Goal: Information Seeking & Learning: Learn about a topic

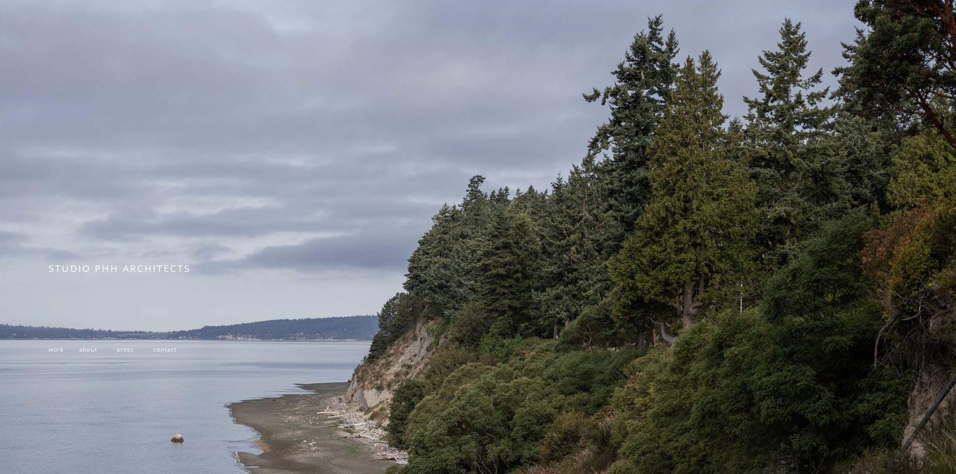
click at [57, 351] on span "work" at bounding box center [56, 349] width 15 height 8
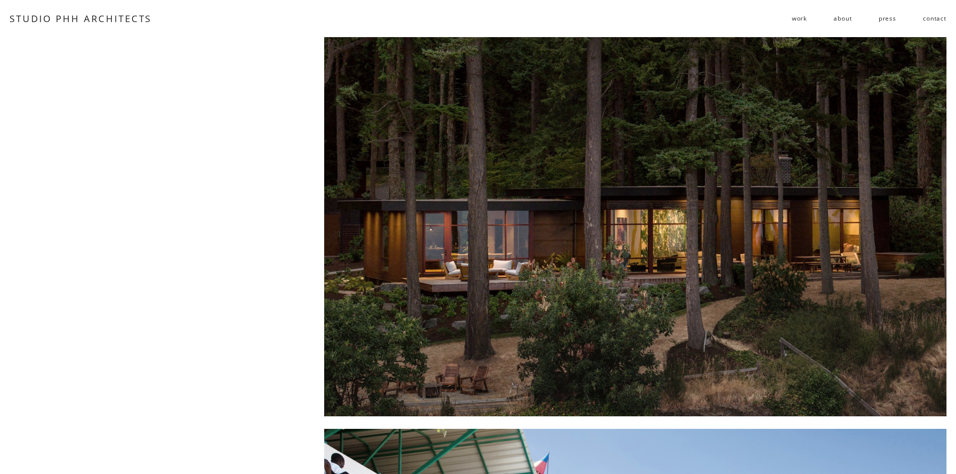
click at [430, 196] on div at bounding box center [635, 227] width 622 height 380
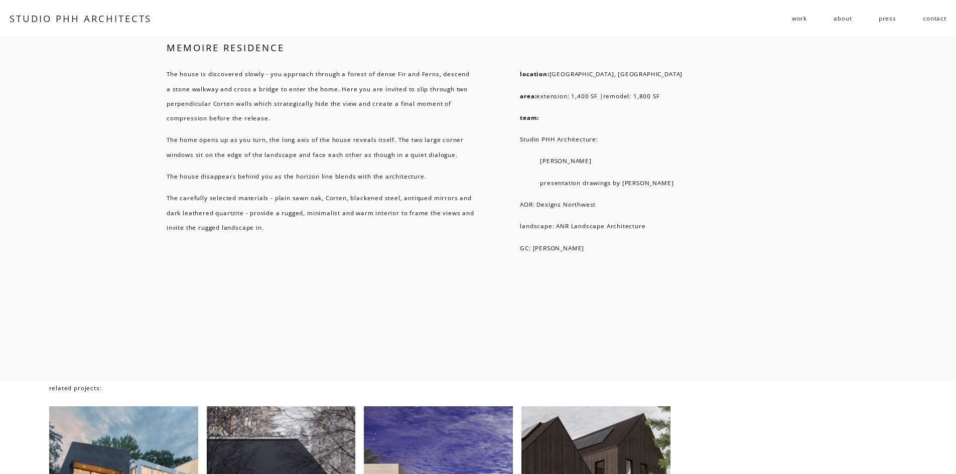
scroll to position [6966, 0]
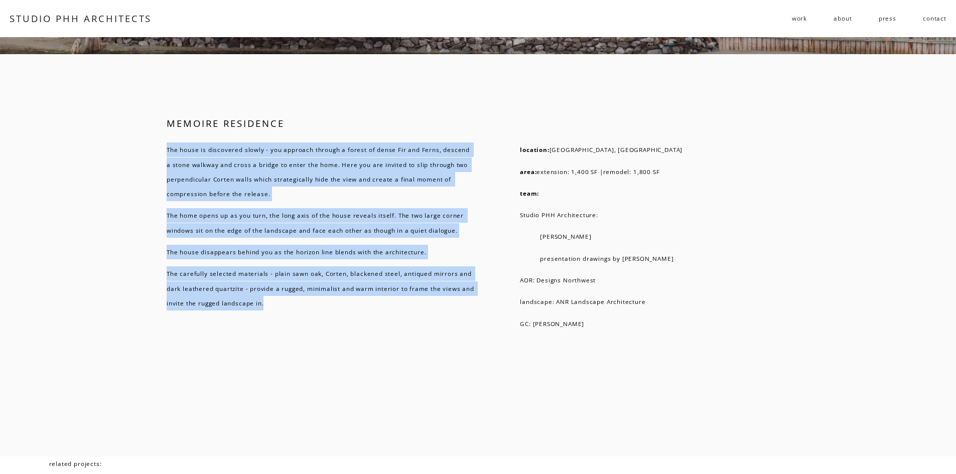
drag, startPoint x: 167, startPoint y: 184, endPoint x: 352, endPoint y: 336, distance: 239.7
click at [352, 311] on div "The house is discovered slowly - you approach through a forest of dense Fir and…" at bounding box center [321, 227] width 309 height 168
copy div "The house is discovered slowly - you approach through a forest of dense Fir and…"
click at [0, 0] on span "residential" at bounding box center [0, 0] width 0 height 0
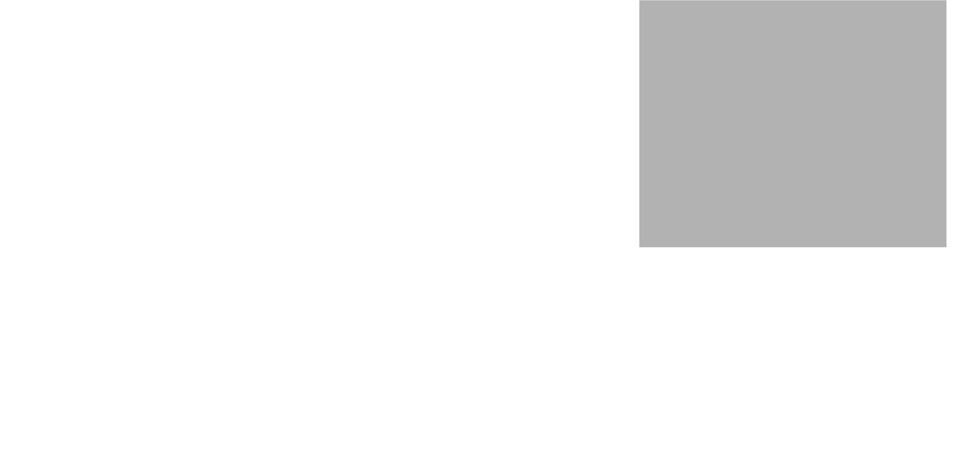
scroll to position [3312, 0]
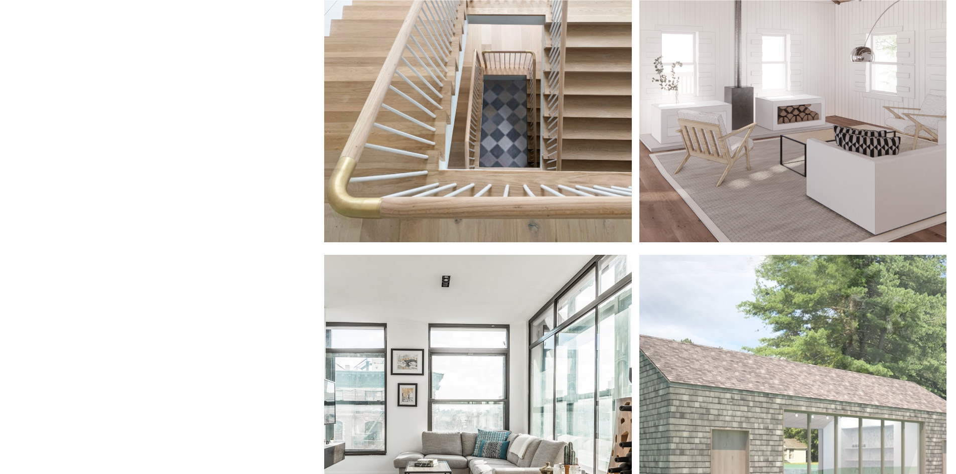
click at [484, 362] on div at bounding box center [477, 445] width 307 height 380
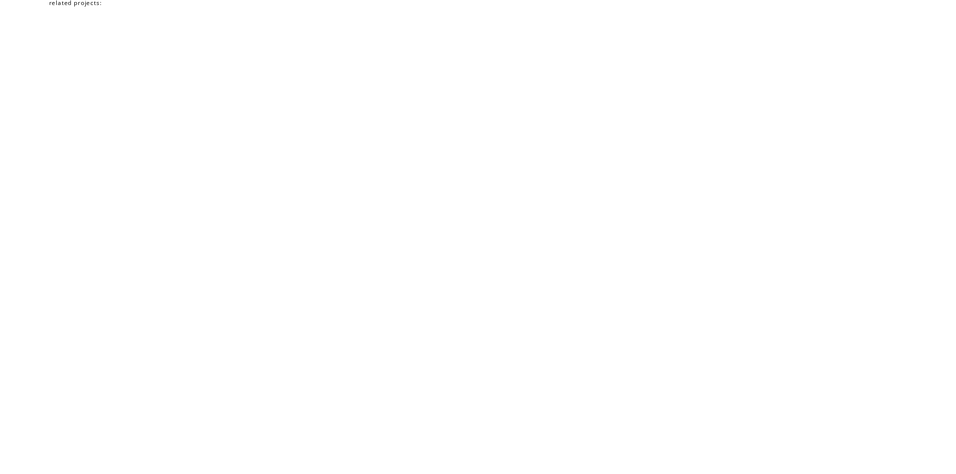
scroll to position [2776, 0]
